Goal: Browse casually: Explore the website without a specific task or goal

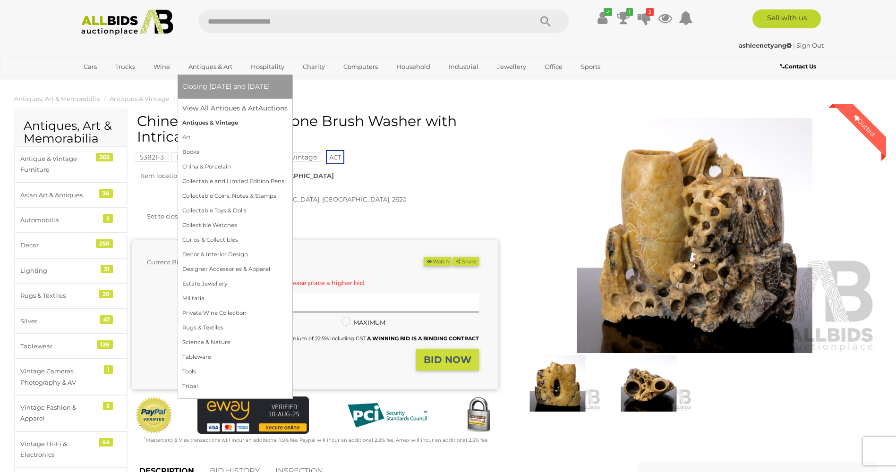
click at [218, 123] on link "Antiques & Vintage" at bounding box center [234, 123] width 105 height 15
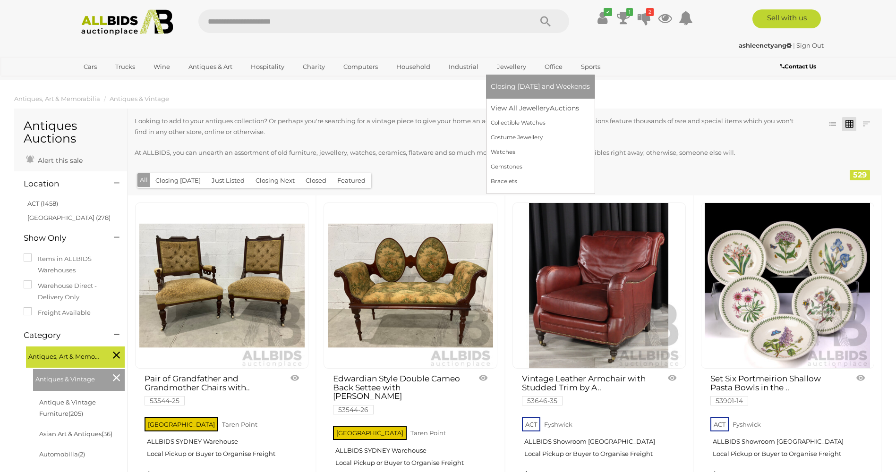
click at [514, 64] on link "Jewellery" at bounding box center [512, 67] width 42 height 16
click at [511, 165] on link "Gemstones" at bounding box center [540, 167] width 99 height 15
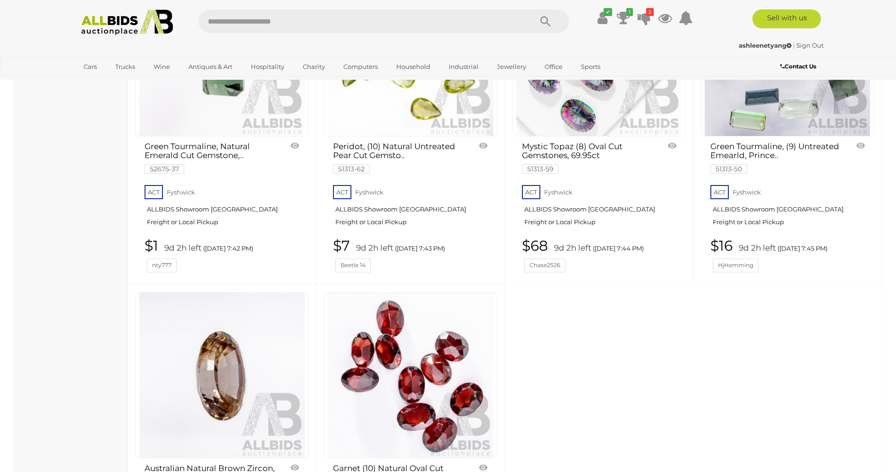
scroll to position [6233, 0]
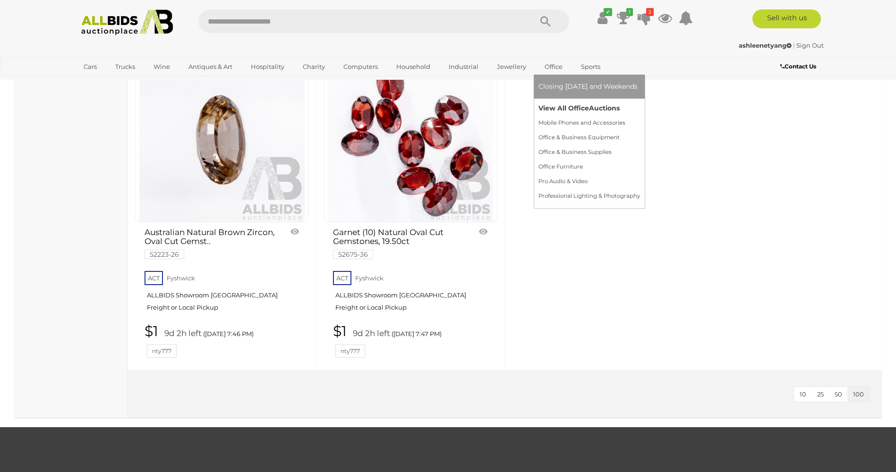
click at [560, 104] on link "View All Office Auctions" at bounding box center [589, 108] width 102 height 15
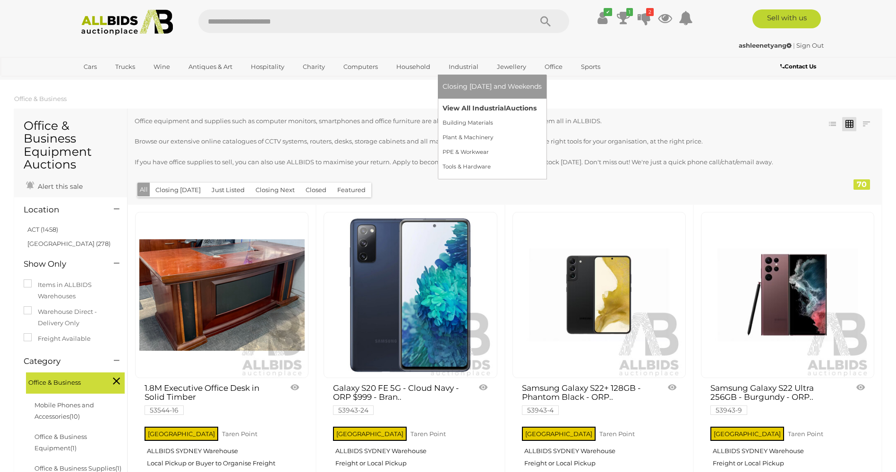
click at [470, 108] on link "View All Industrial Auctions" at bounding box center [491, 108] width 99 height 15
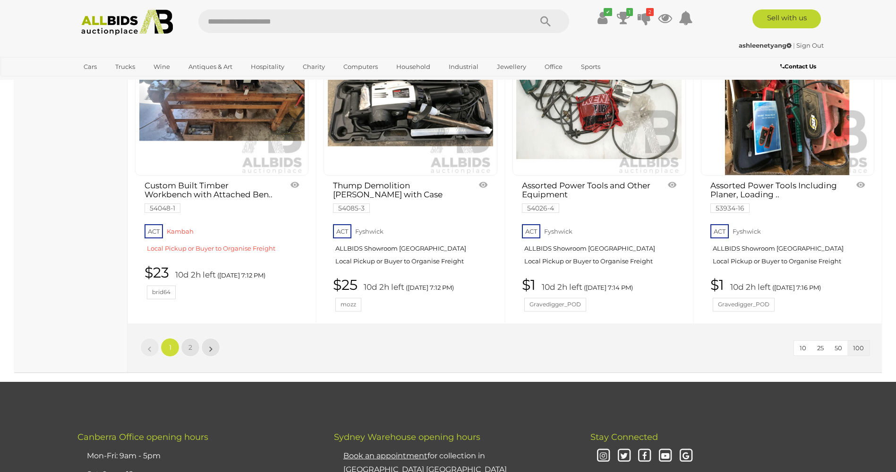
scroll to position [8121, 0]
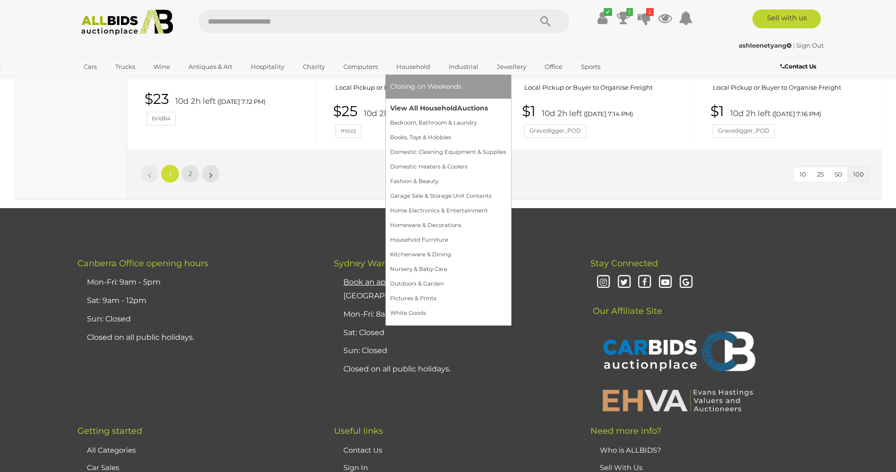
click at [418, 106] on link "View All Household Auctions" at bounding box center [448, 108] width 116 height 15
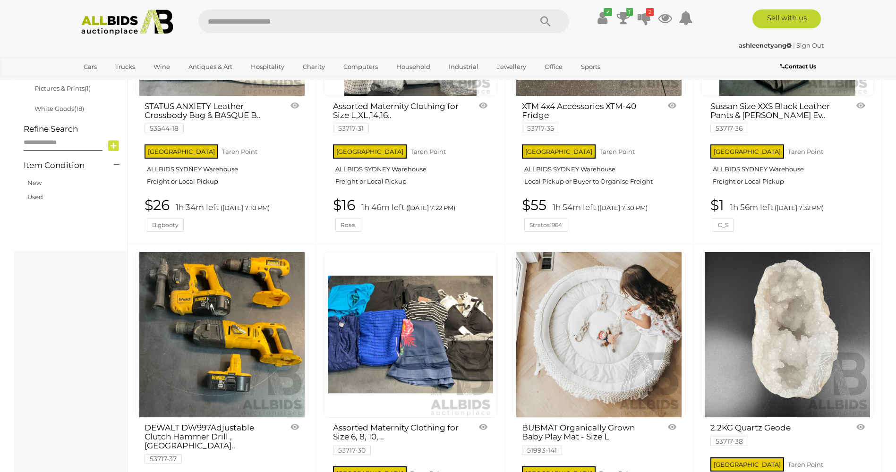
scroll to position [708, 0]
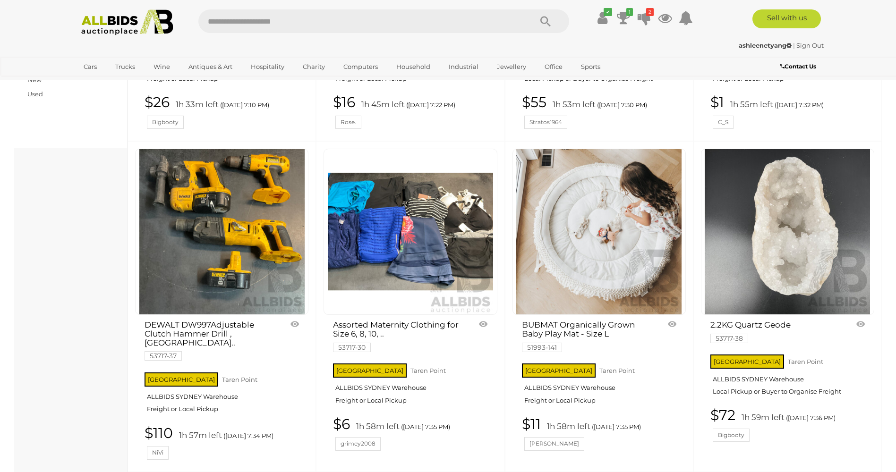
click at [786, 261] on img at bounding box center [786, 231] width 165 height 165
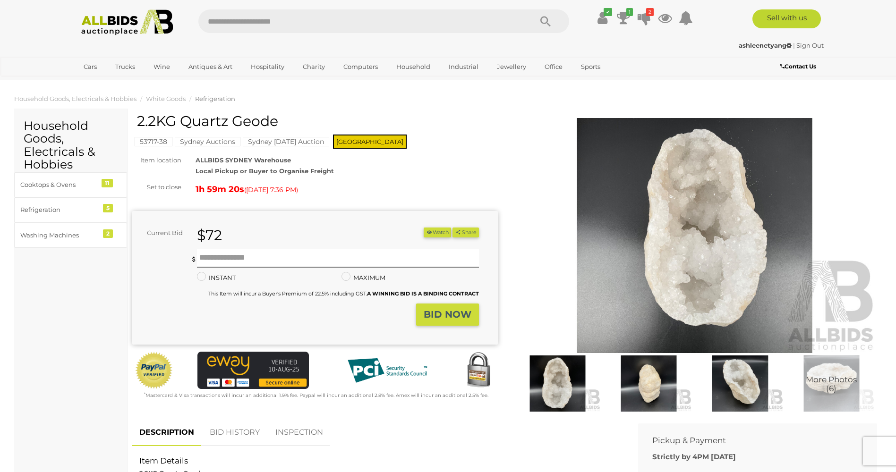
click at [648, 372] on img at bounding box center [648, 384] width 86 height 56
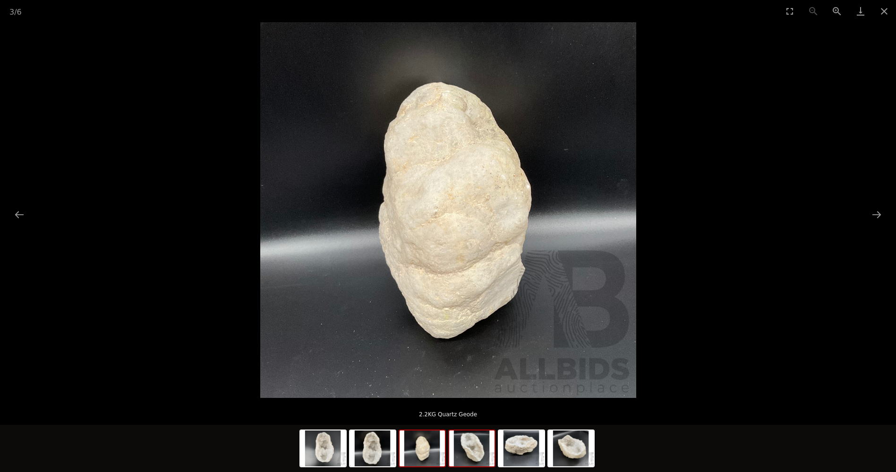
click at [485, 457] on img at bounding box center [471, 449] width 45 height 36
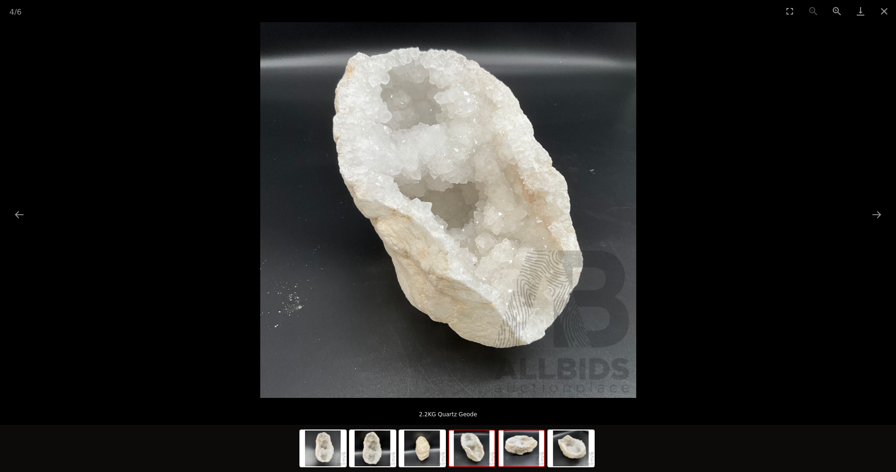
click at [515, 458] on img at bounding box center [521, 449] width 45 height 36
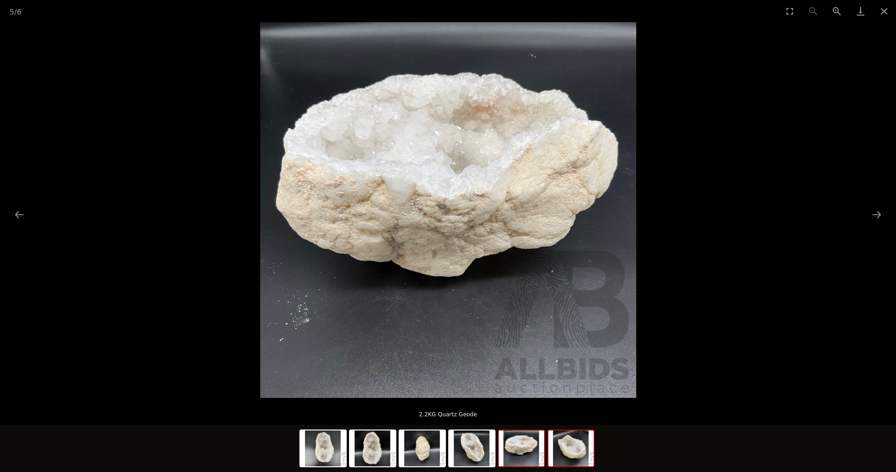
click at [567, 463] on img at bounding box center [570, 449] width 45 height 36
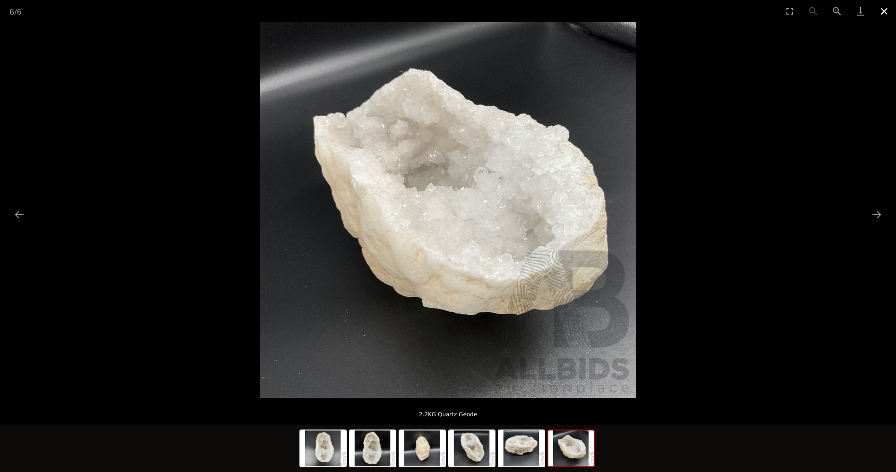
click at [884, 13] on button "Close gallery" at bounding box center [884, 11] width 24 height 22
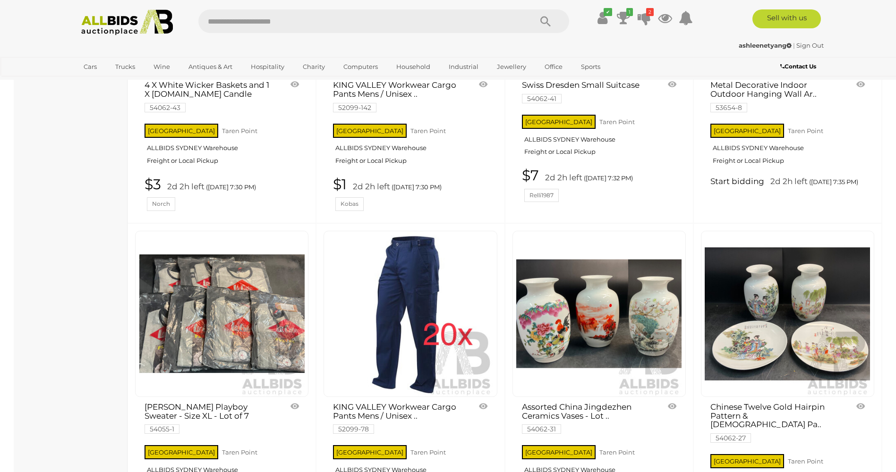
scroll to position [8025, 0]
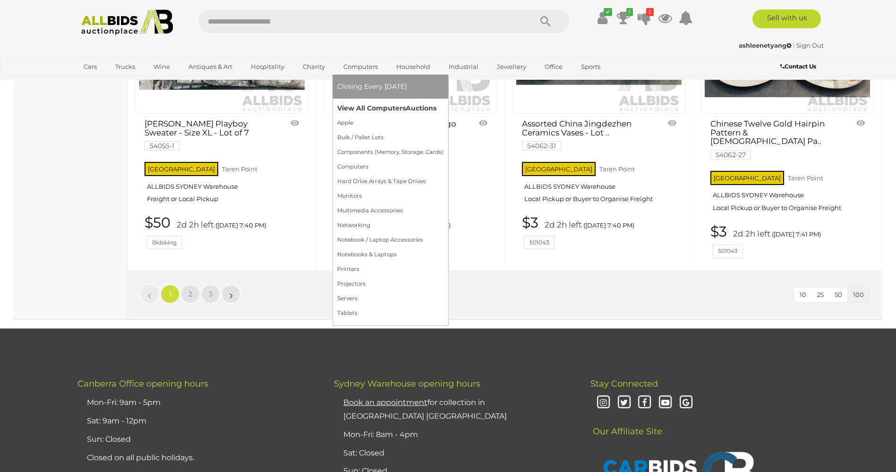
click at [375, 106] on link "View All Computers Auctions" at bounding box center [390, 108] width 106 height 15
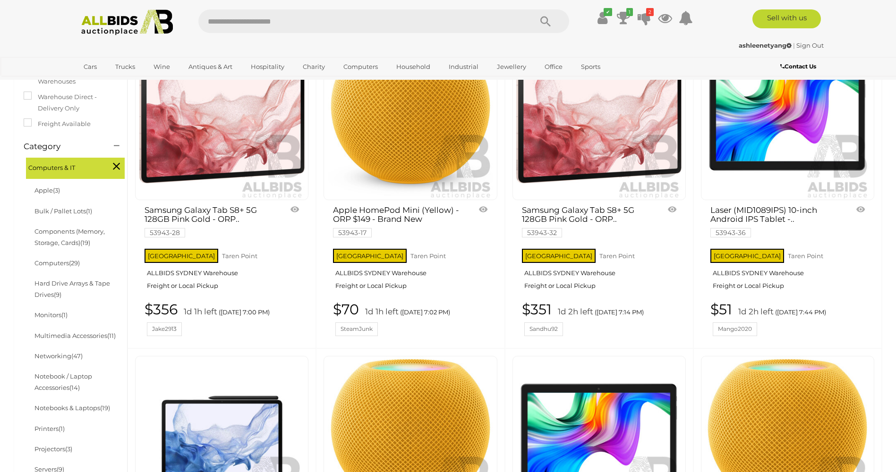
scroll to position [142, 0]
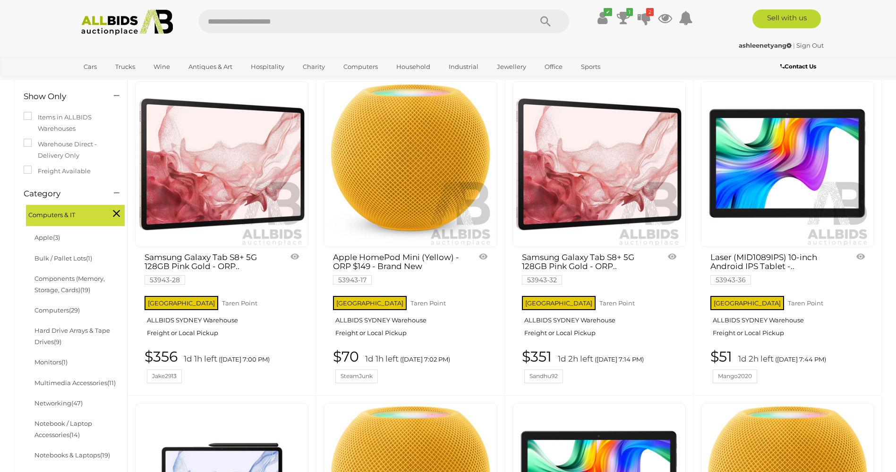
click at [605, 266] on link "Samsung Galaxy Tab S8+ 5G 128GB Pink Gold - ORP.. 53943-32" at bounding box center [587, 268] width 131 height 30
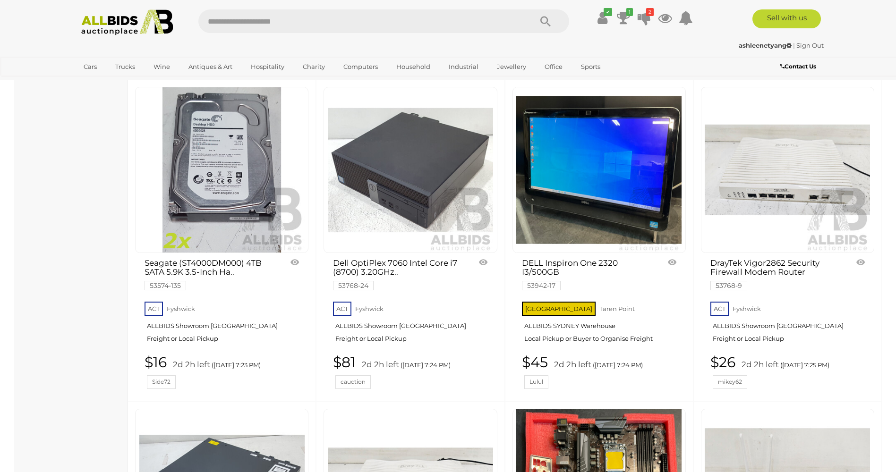
scroll to position [4652, 0]
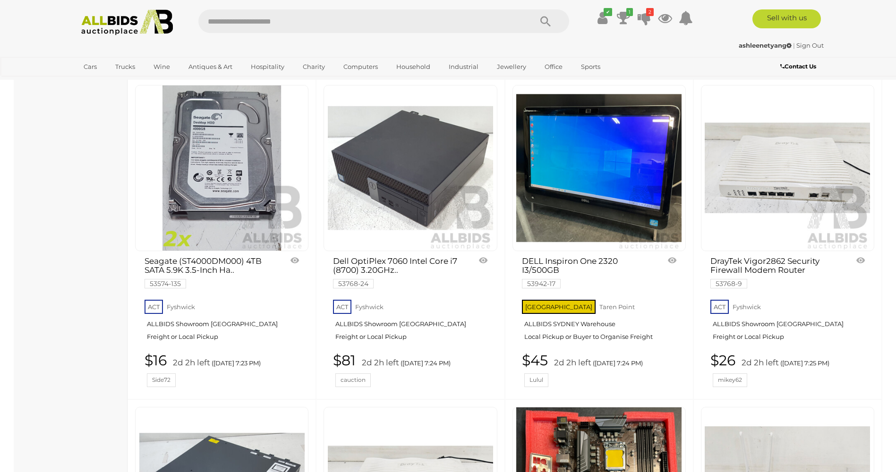
click at [590, 221] on img at bounding box center [598, 167] width 165 height 165
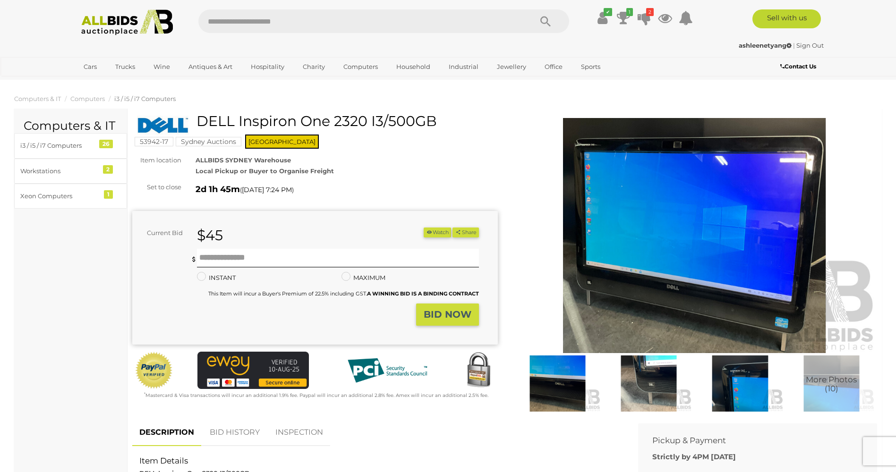
click at [832, 390] on span "More Photos (10)" at bounding box center [831, 384] width 51 height 17
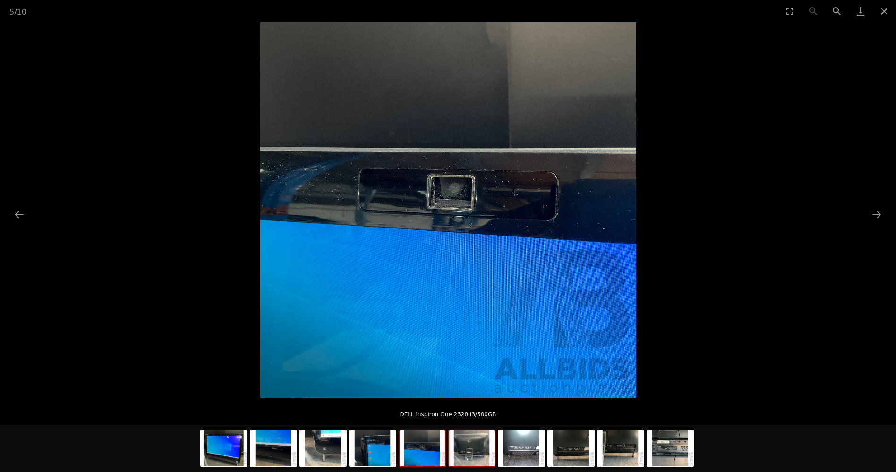
click at [478, 440] on img at bounding box center [471, 449] width 45 height 36
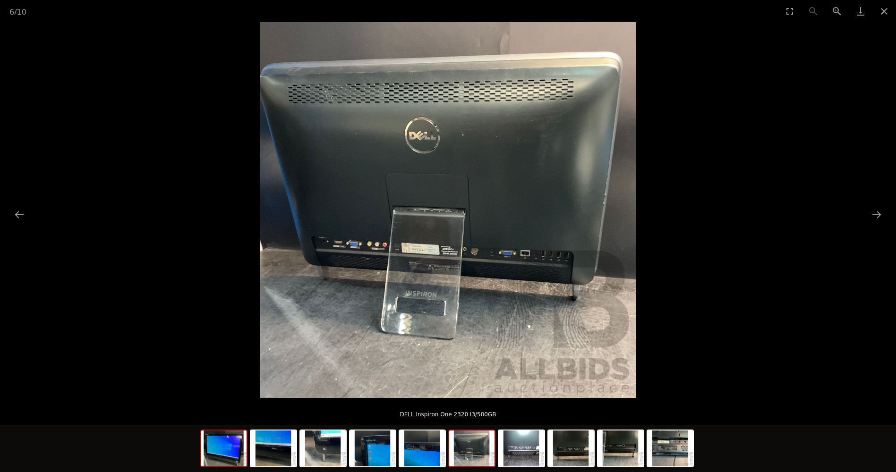
click at [232, 458] on img at bounding box center [223, 449] width 45 height 36
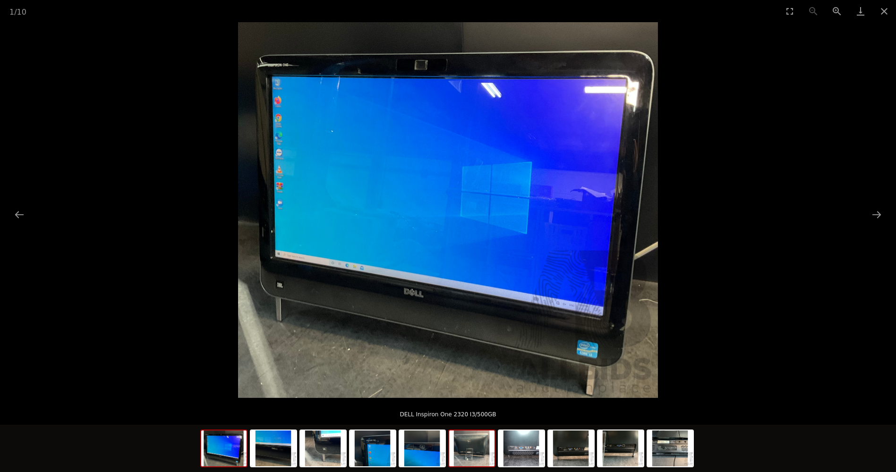
click at [473, 456] on img at bounding box center [471, 449] width 45 height 36
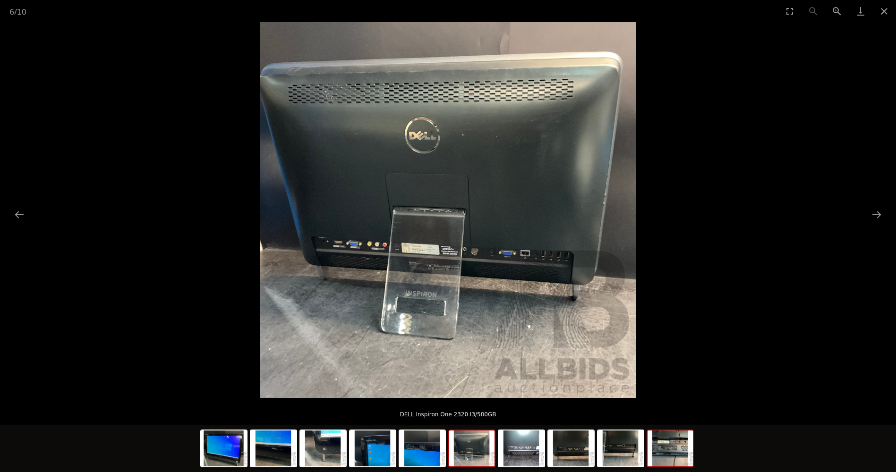
click at [664, 456] on img at bounding box center [669, 449] width 45 height 36
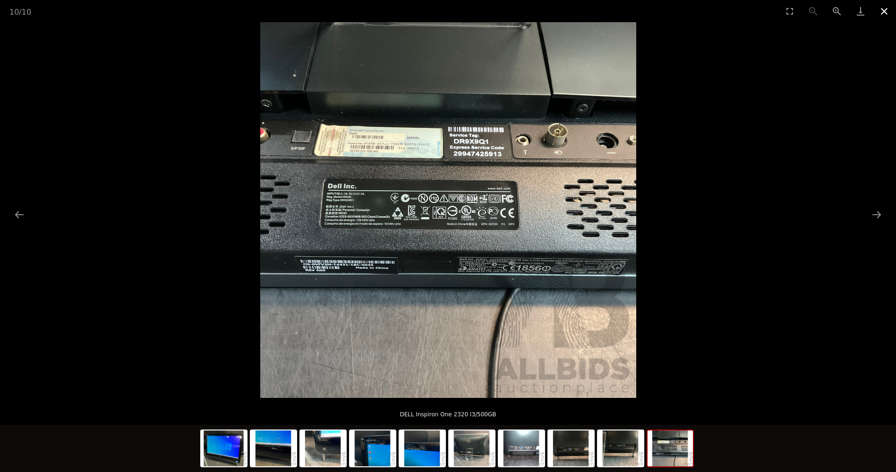
click at [882, 13] on button "Close gallery" at bounding box center [884, 11] width 24 height 22
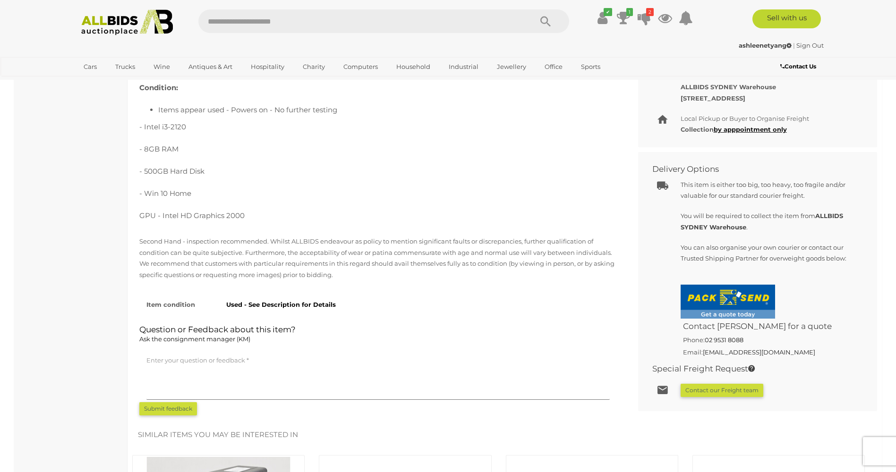
scroll to position [425, 0]
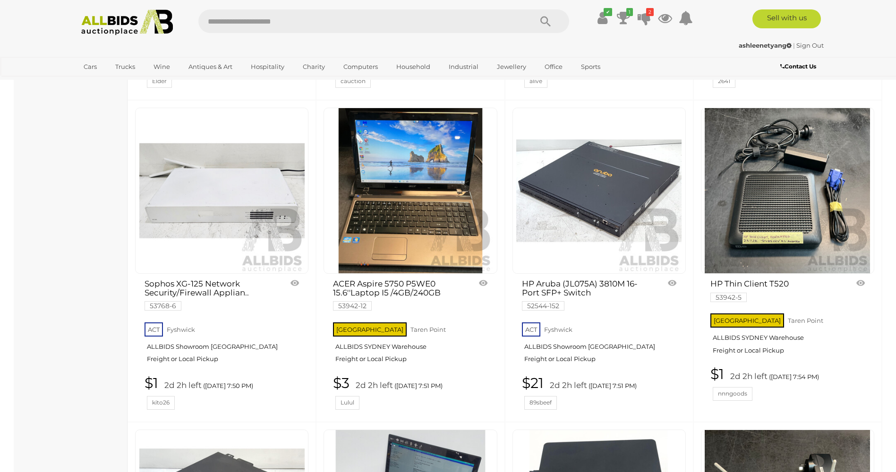
scroll to position [7230, 0]
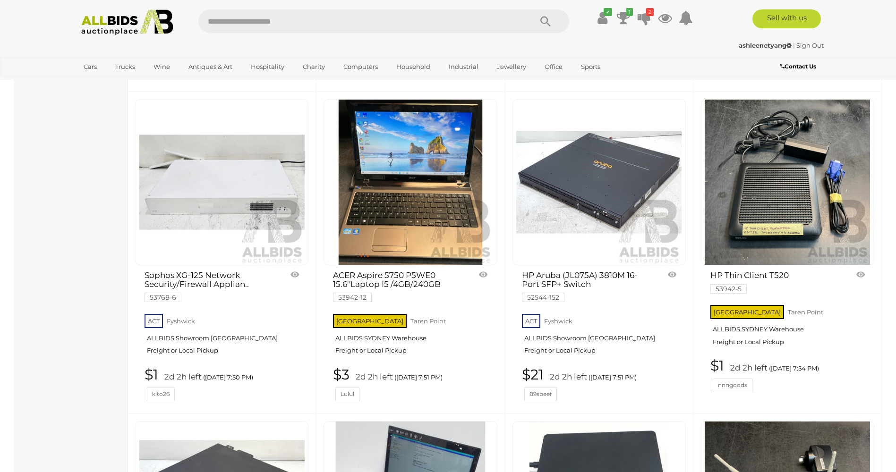
click at [417, 187] on img at bounding box center [410, 182] width 165 height 165
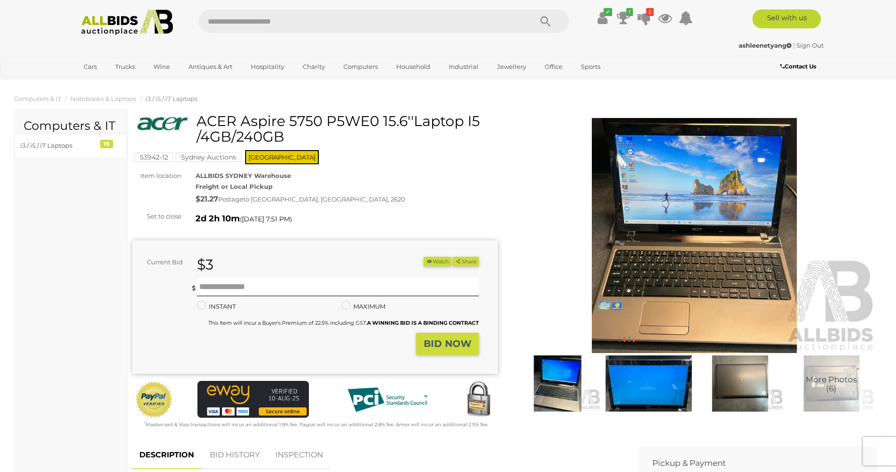
click at [668, 240] on img at bounding box center [694, 236] width 365 height 236
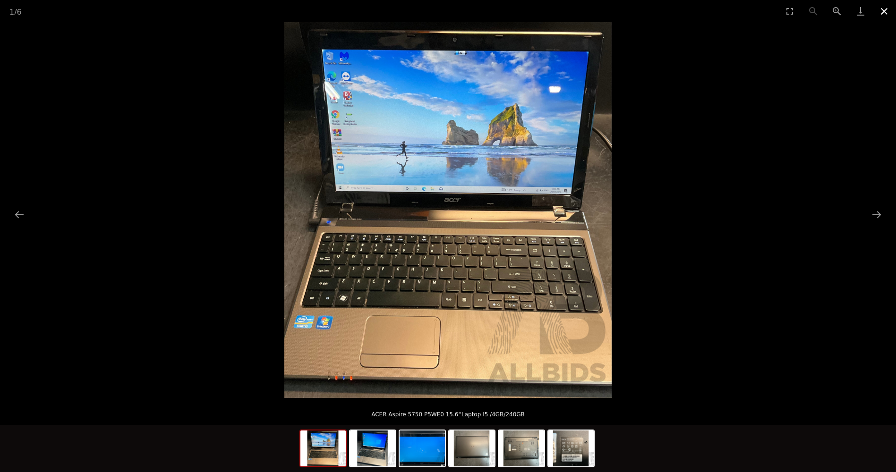
click at [878, 13] on button "Close gallery" at bounding box center [884, 11] width 24 height 22
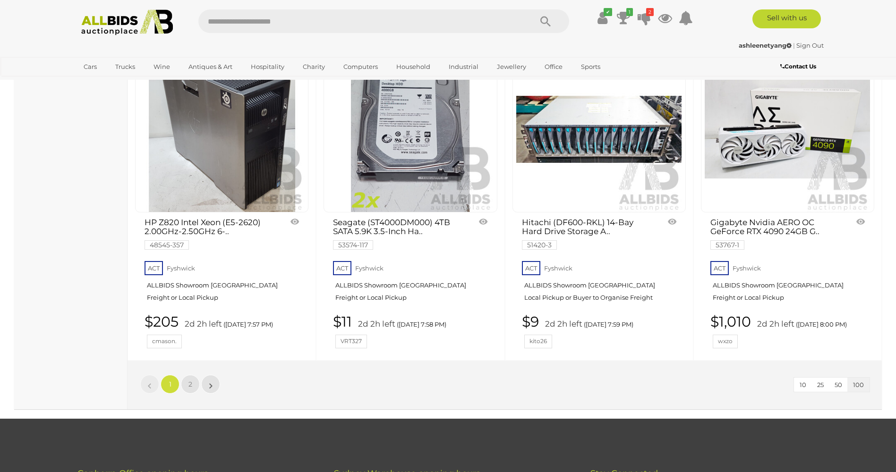
scroll to position [8066, 0]
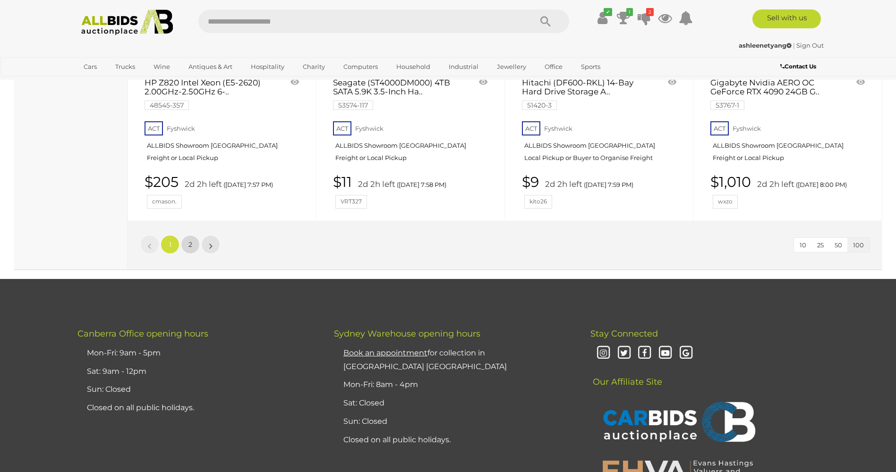
click at [189, 235] on link "2" at bounding box center [190, 244] width 19 height 19
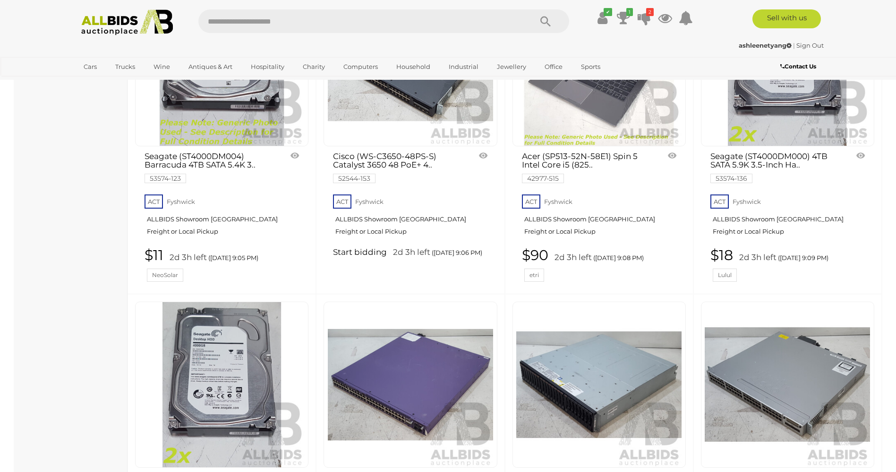
scroll to position [4465, 0]
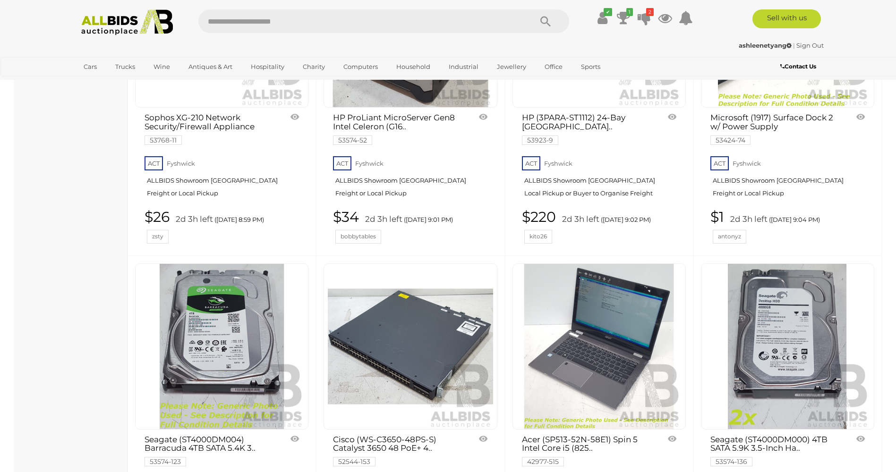
click at [641, 300] on link at bounding box center [598, 346] width 173 height 166
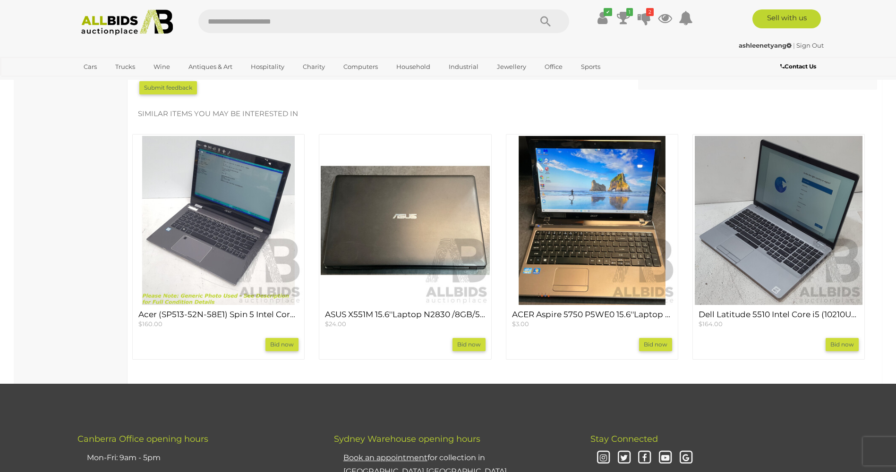
scroll to position [803, 0]
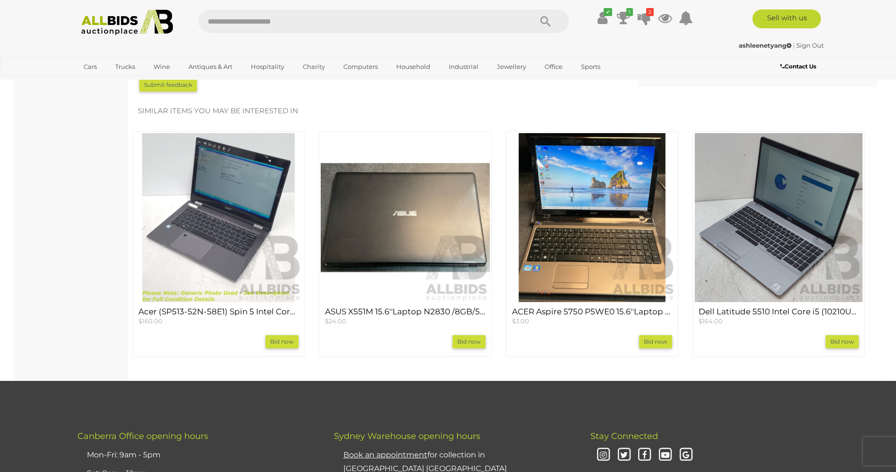
click at [612, 243] on img at bounding box center [592, 217] width 169 height 169
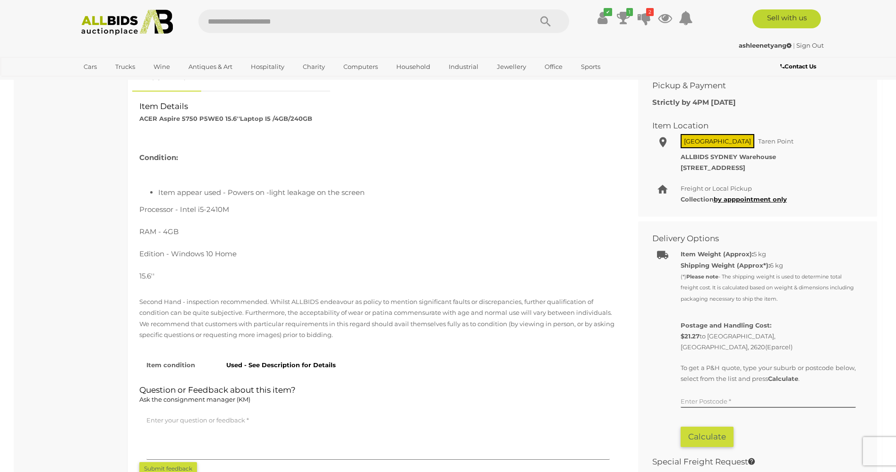
scroll to position [189, 0]
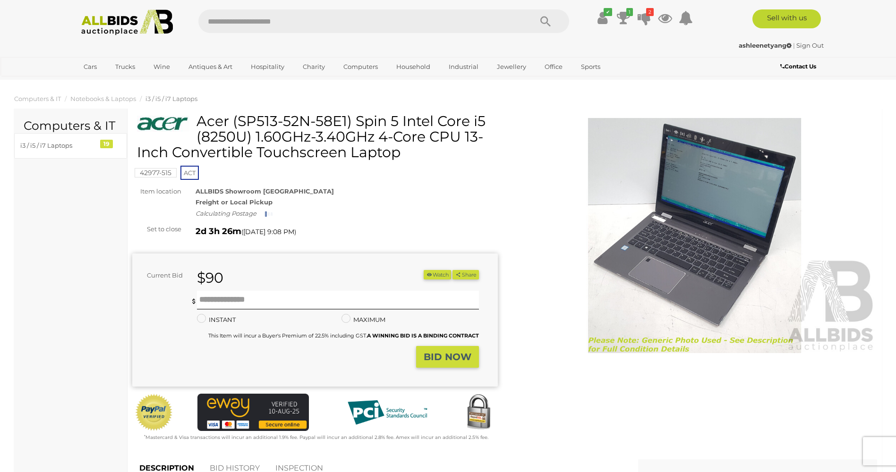
scroll to position [803, 0]
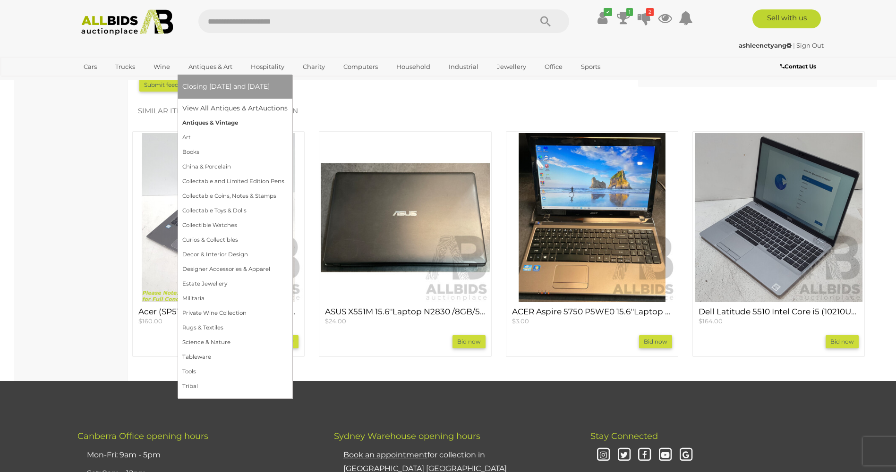
click at [222, 119] on link "Antiques & Vintage" at bounding box center [234, 123] width 105 height 15
